Goal: Information Seeking & Learning: Find specific fact

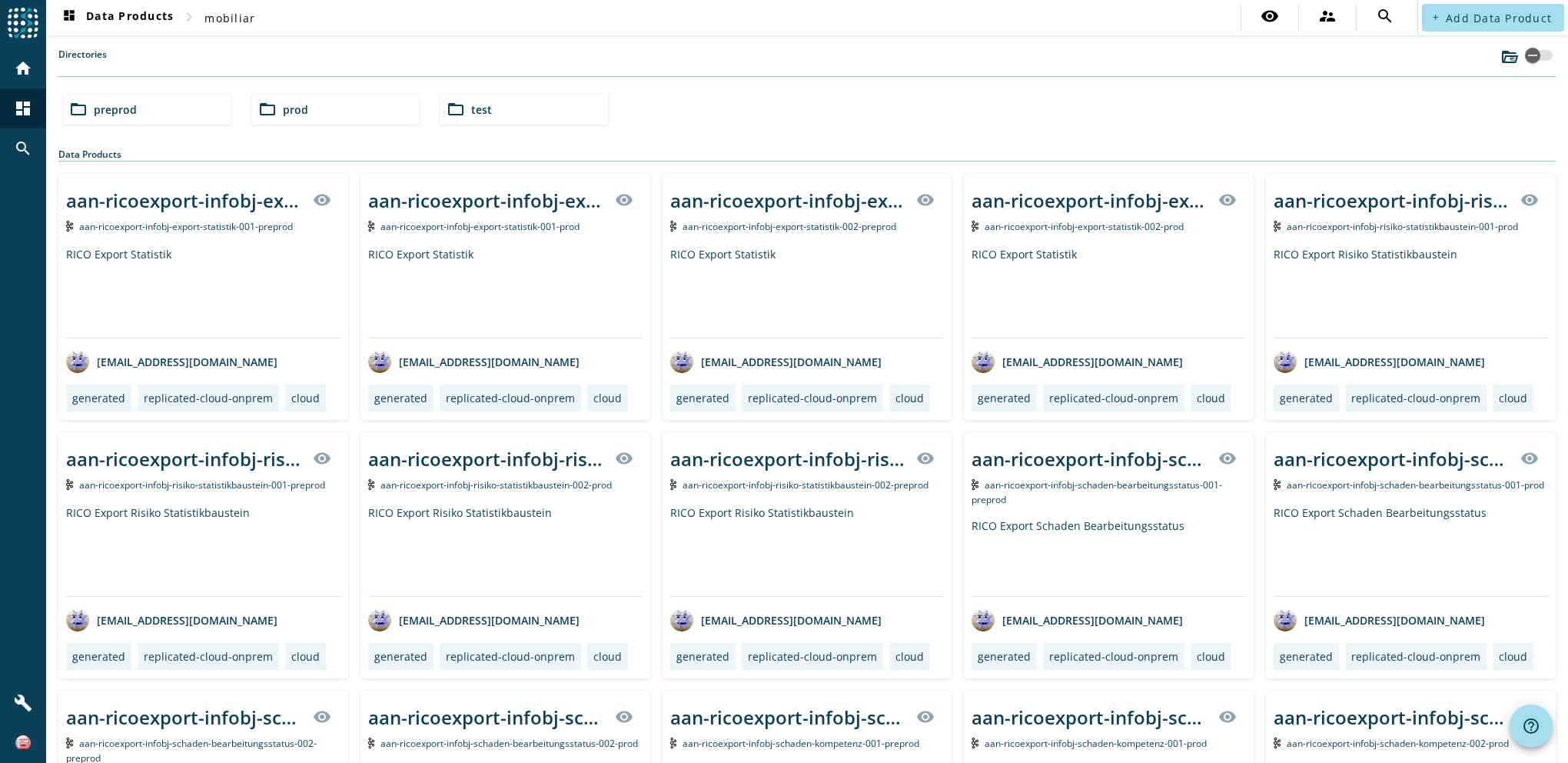
click at [147, 105] on div "folder_open preprod" at bounding box center [147, 110] width 168 height 31
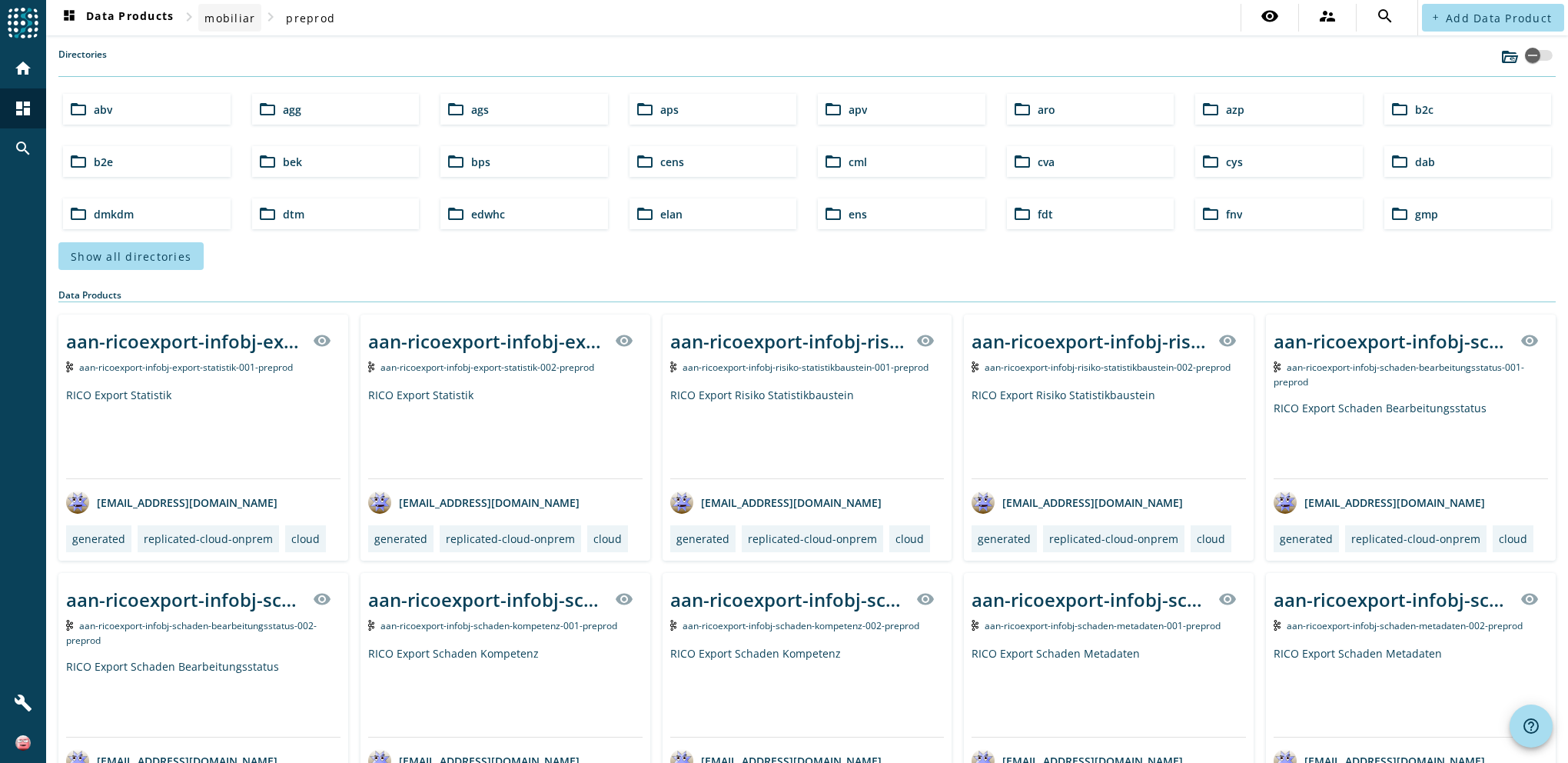
click at [232, 20] on span "mobiliar" at bounding box center [230, 17] width 50 height 15
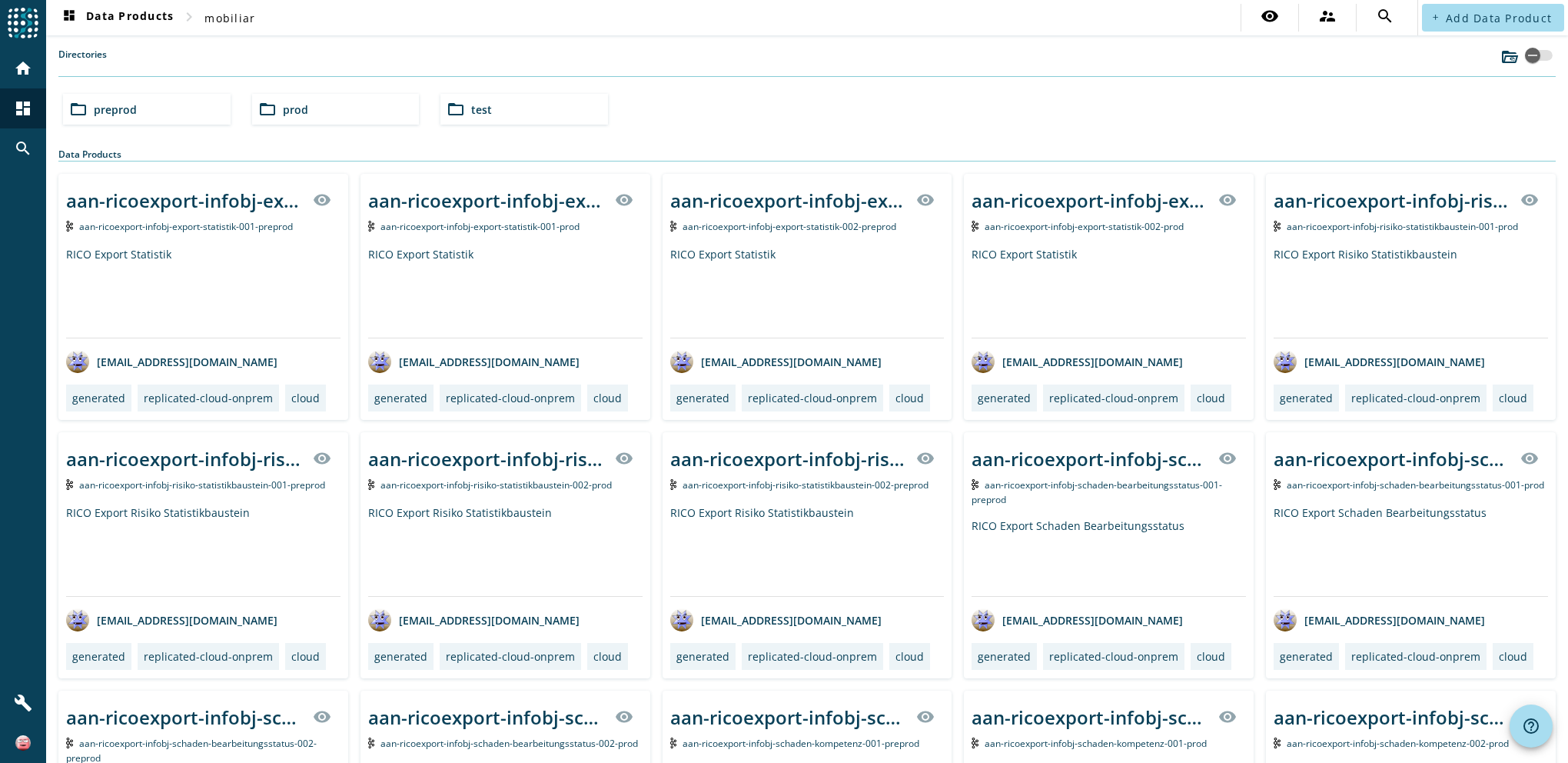
drag, startPoint x: 285, startPoint y: 110, endPoint x: 512, endPoint y: 78, distance: 229.2
click at [285, 111] on span "prod" at bounding box center [296, 109] width 25 height 15
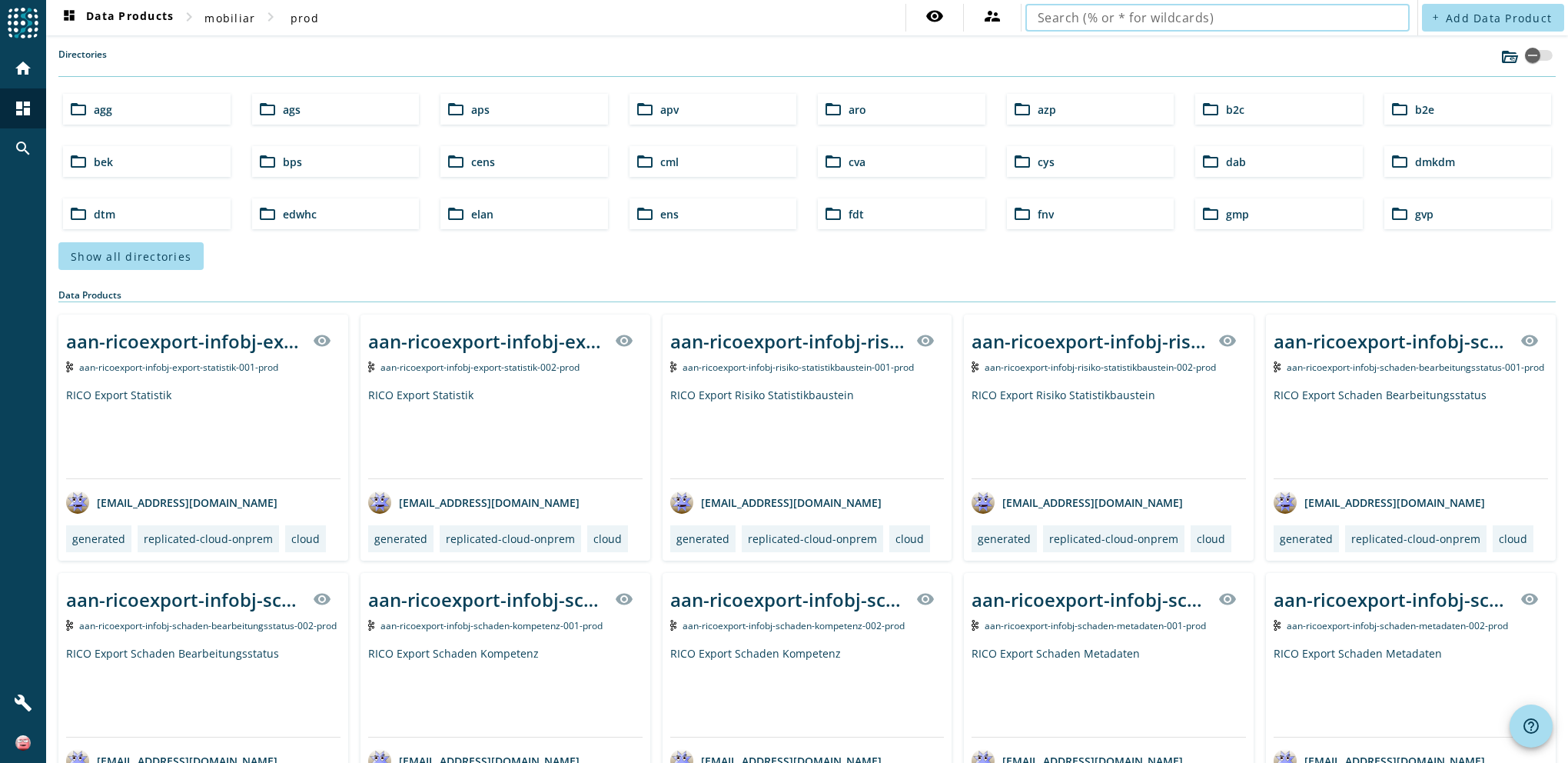
click at [1343, 22] on input "text" at bounding box center [1218, 17] width 360 height 18
type input "vpv-vertrag-infobj"
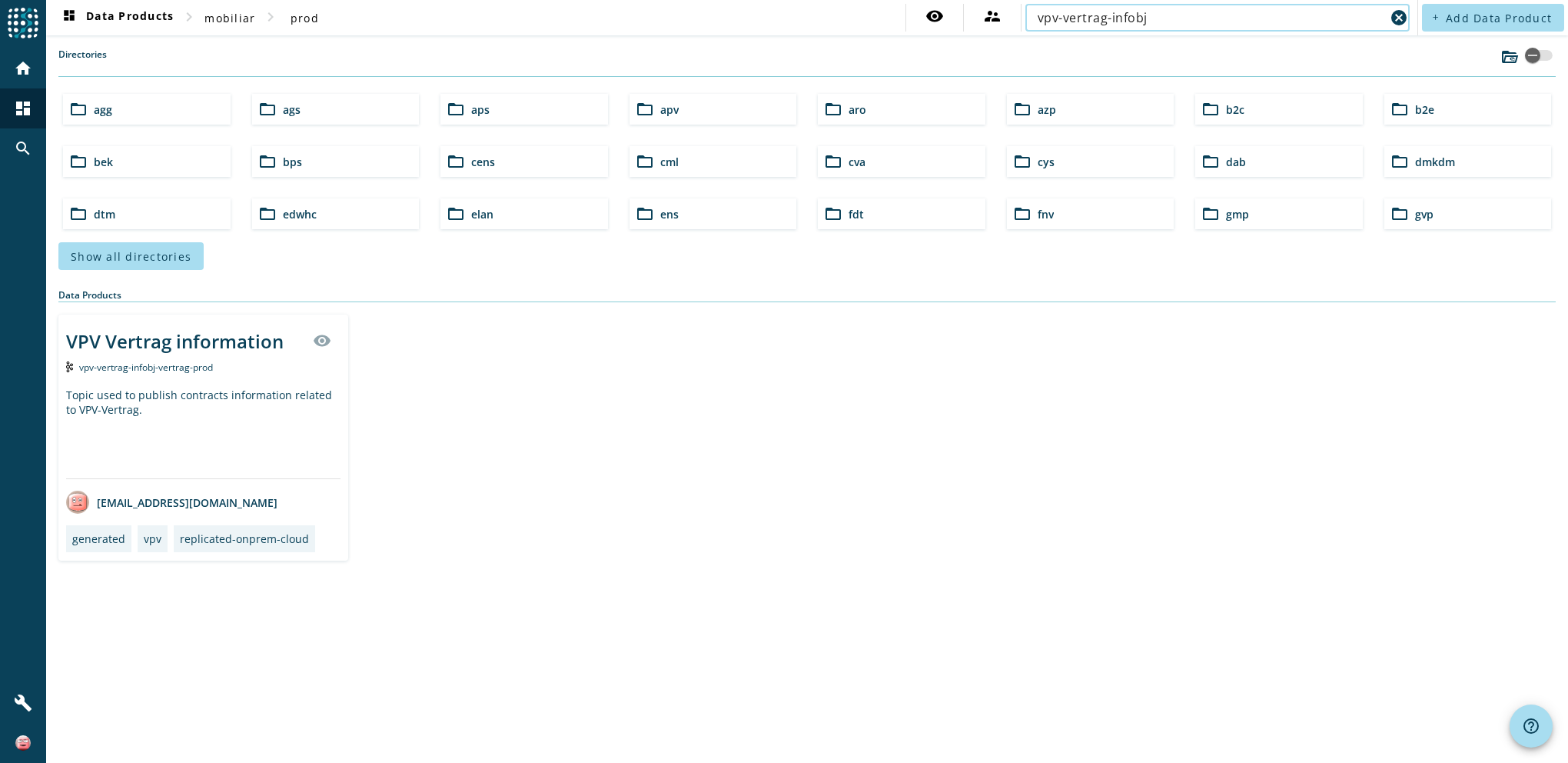
click at [181, 335] on div "VPV Vertrag information" at bounding box center [175, 341] width 217 height 25
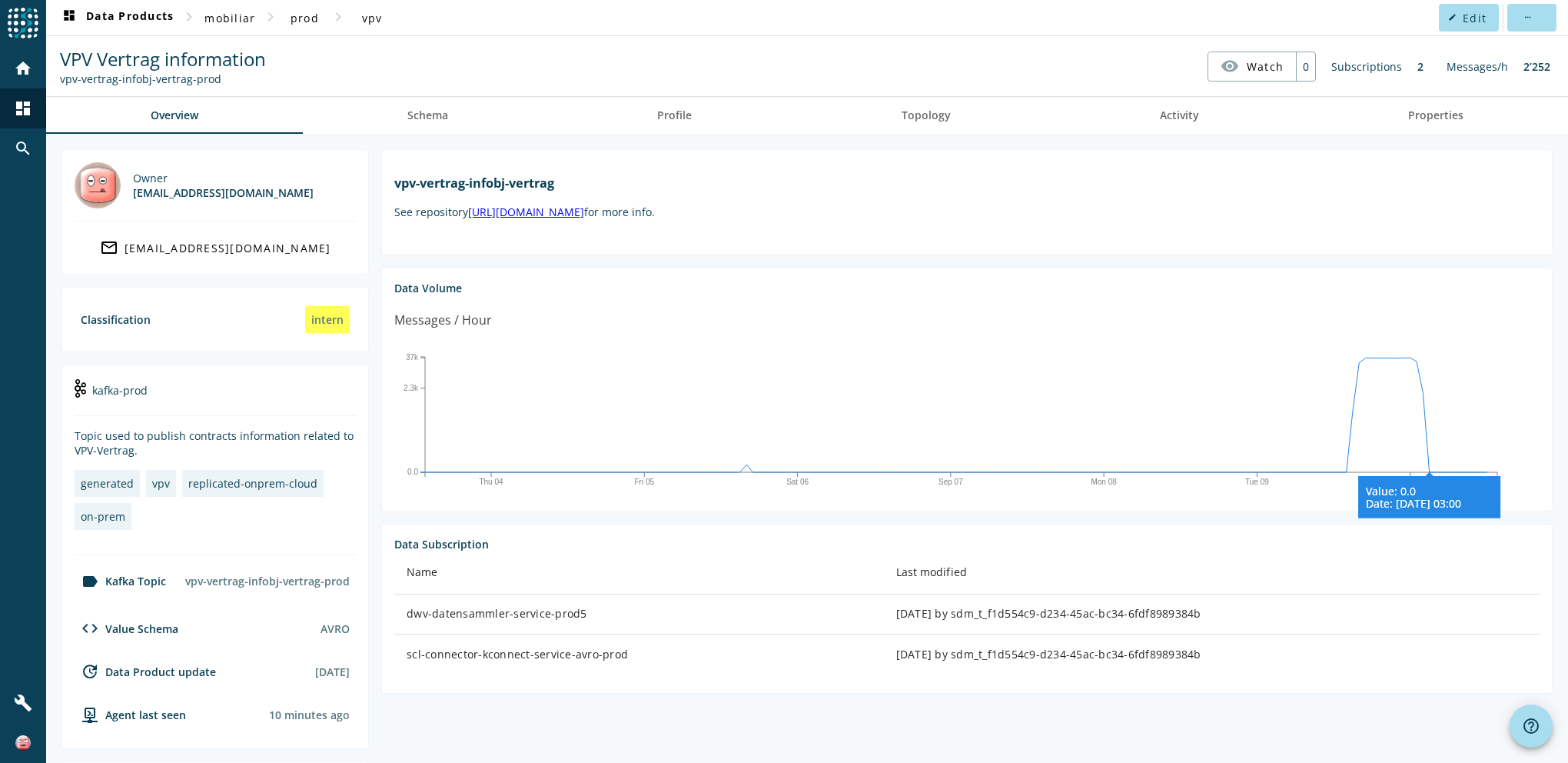
click at [1429, 465] on icon "Thu 04 Fri 05 [DATE] Mon 08 Tue 09 Wed 10 0.0 2.3k 37k Value: 0.0 Date: [DATE] …" at bounding box center [961, 418] width 1134 height 153
